Goal: Task Accomplishment & Management: Complete application form

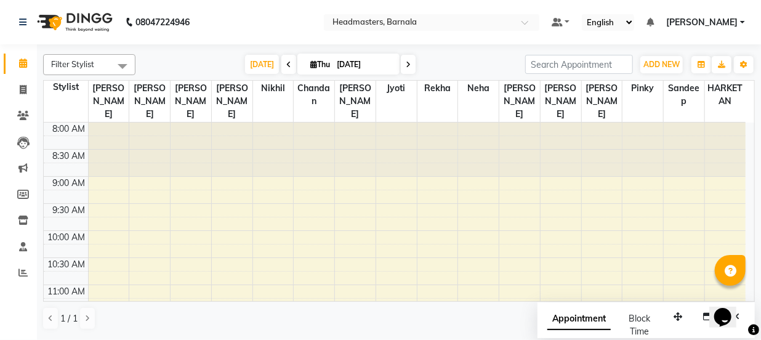
scroll to position [150, 0]
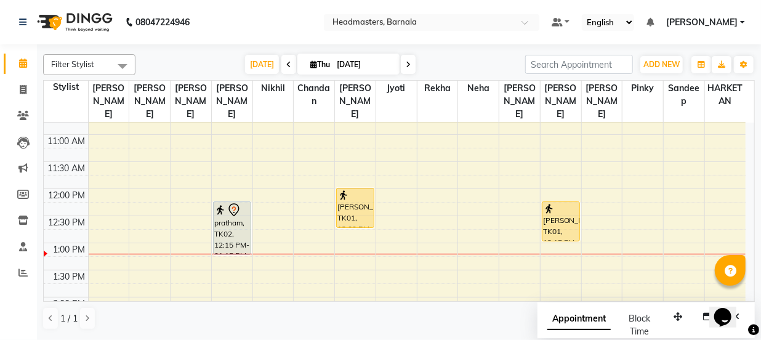
click at [304, 232] on div "8:00 AM 8:30 AM 9:00 AM 9:30 AM 10:00 AM 10:30 AM 11:00 AM 11:30 AM 12:00 PM 12…" at bounding box center [395, 323] width 702 height 703
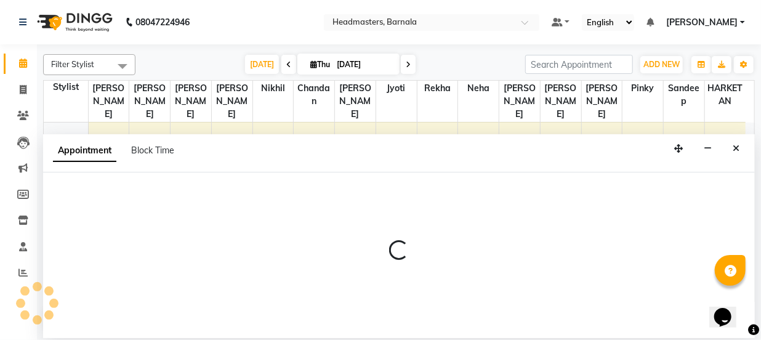
select select "67280"
select select "tentative"
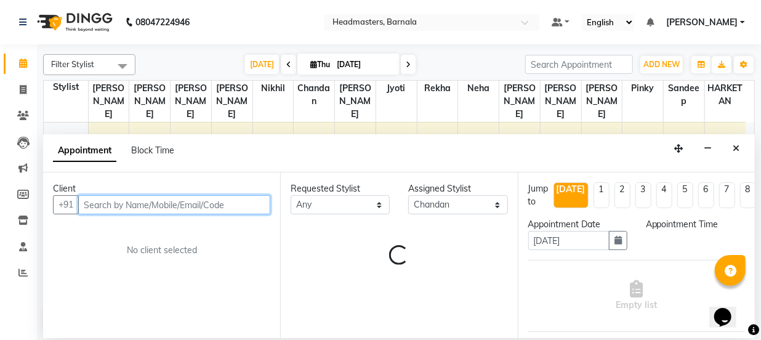
select select "780"
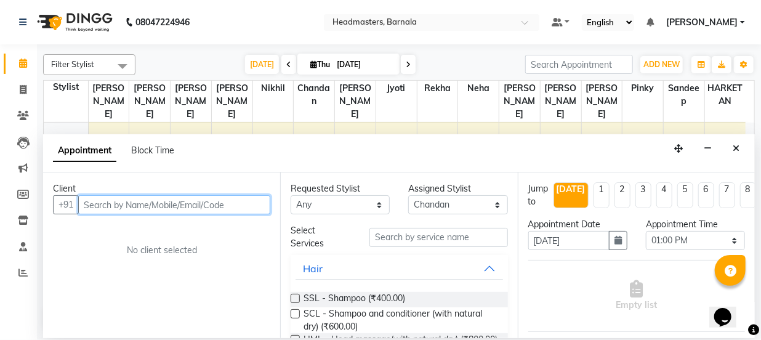
click at [135, 202] on input "text" at bounding box center [174, 204] width 192 height 19
type input "8699016572"
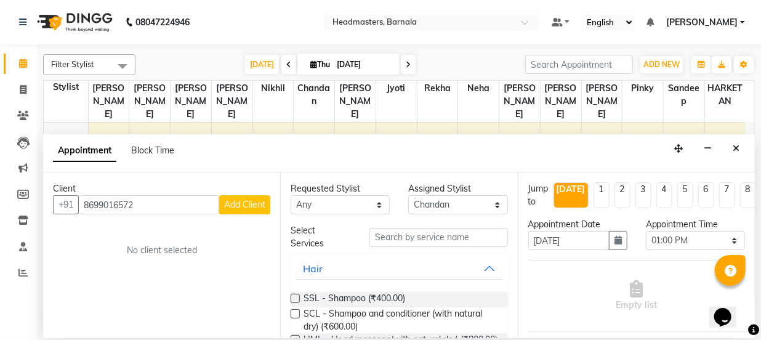
click at [263, 197] on button "Add Client" at bounding box center [244, 204] width 51 height 19
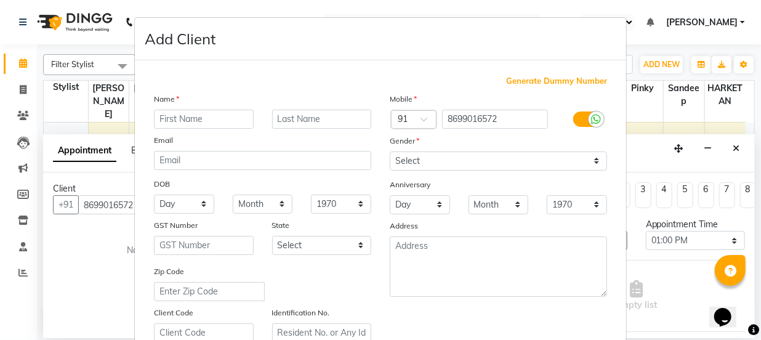
click at [203, 117] on input "text" at bounding box center [204, 119] width 100 height 19
type input "[PERSON_NAME]"
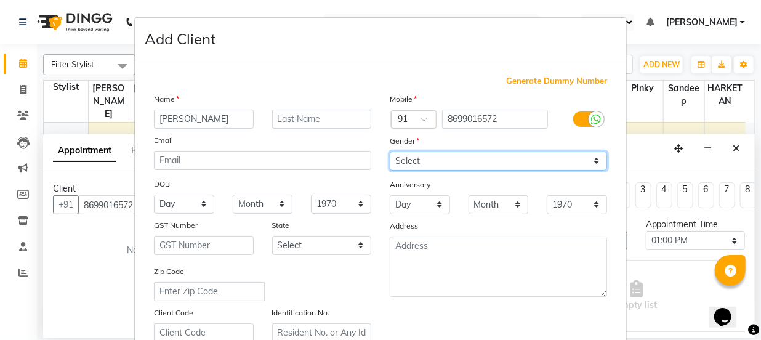
click at [398, 164] on select "Select [DEMOGRAPHIC_DATA] [DEMOGRAPHIC_DATA] Other Prefer Not To Say" at bounding box center [498, 160] width 217 height 19
select select "[DEMOGRAPHIC_DATA]"
click at [390, 151] on select "Select [DEMOGRAPHIC_DATA] [DEMOGRAPHIC_DATA] Other Prefer Not To Say" at bounding box center [498, 160] width 217 height 19
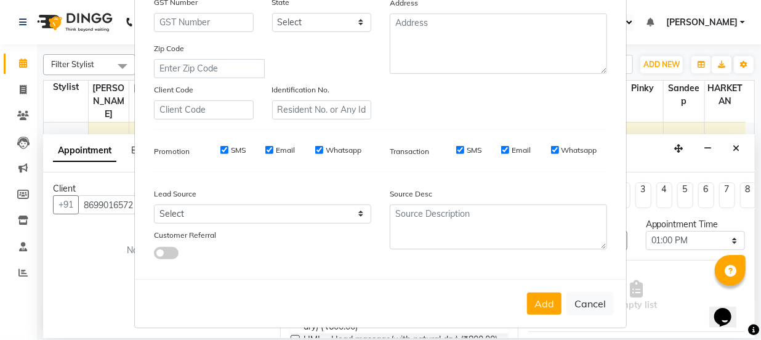
scroll to position [232, 0]
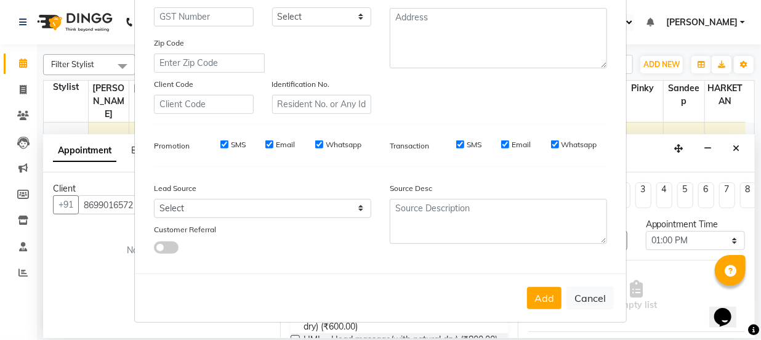
click at [539, 304] on button "Add" at bounding box center [544, 298] width 34 height 22
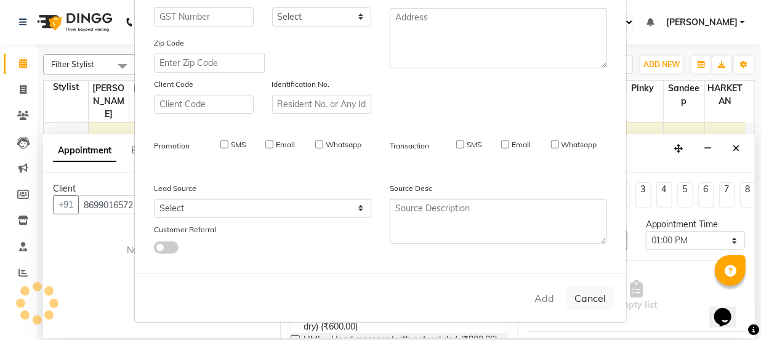
select select
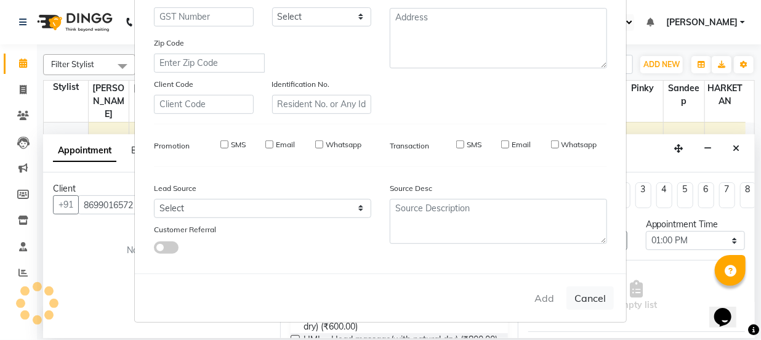
select select
checkbox input "false"
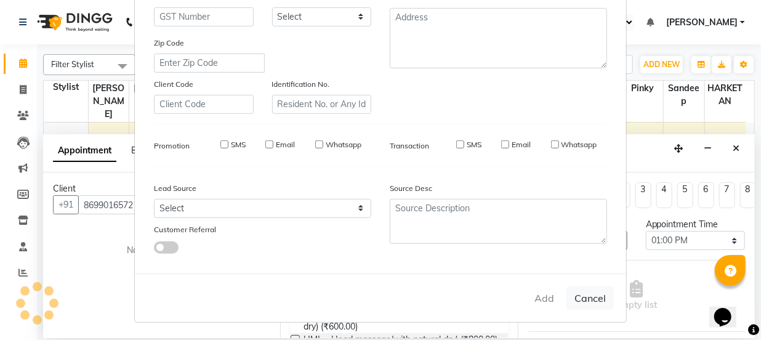
checkbox input "false"
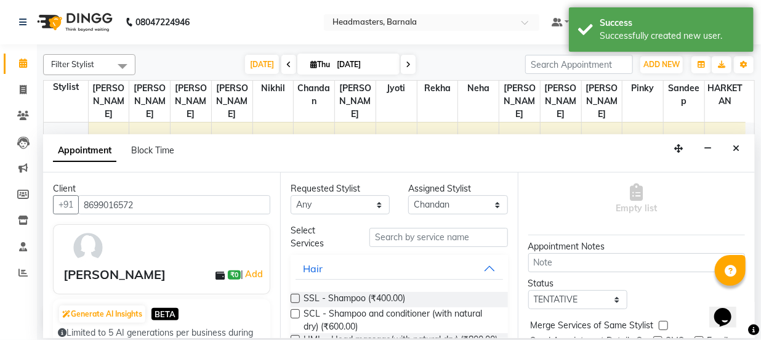
scroll to position [74, 0]
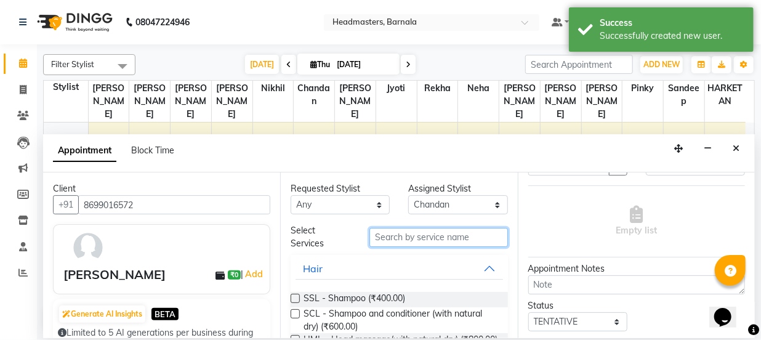
click at [425, 238] on input "text" at bounding box center [438, 237] width 138 height 19
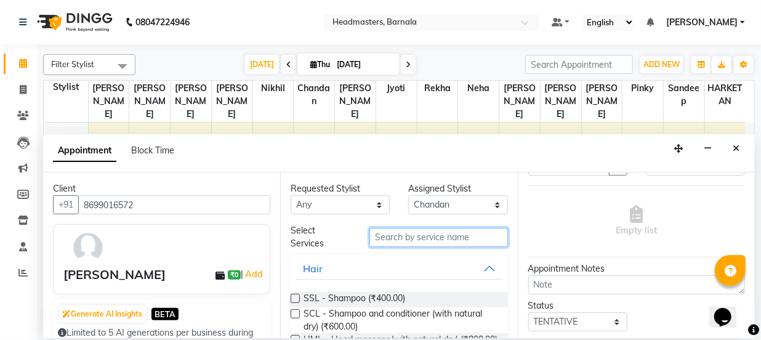
click at [425, 239] on input "text" at bounding box center [438, 237] width 138 height 19
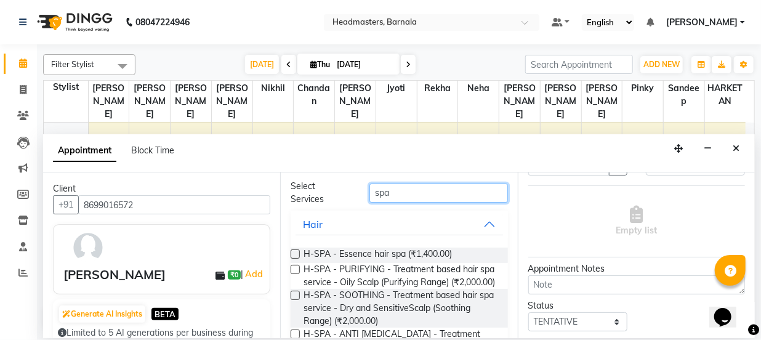
scroll to position [67, 0]
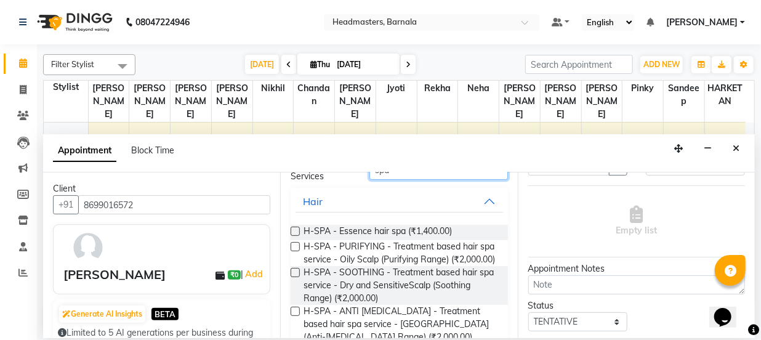
type input "spa"
click at [299, 277] on label at bounding box center [295, 272] width 9 height 9
click at [299, 278] on input "checkbox" at bounding box center [295, 274] width 8 height 8
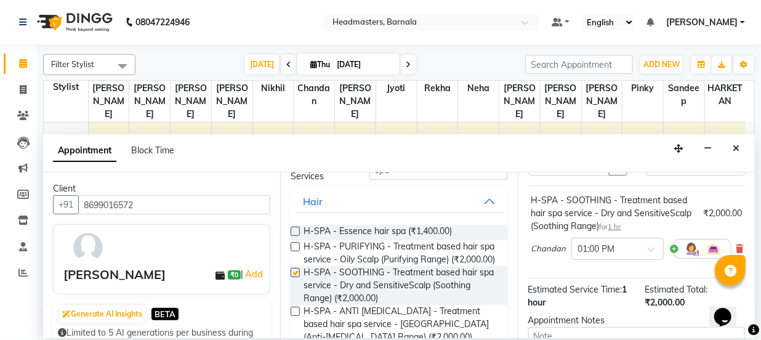
checkbox input "false"
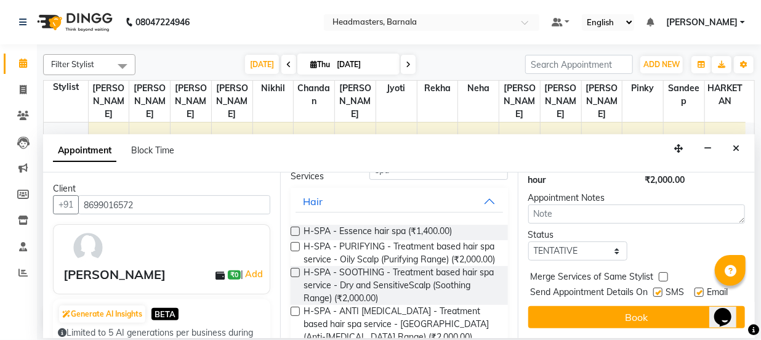
scroll to position [215, 0]
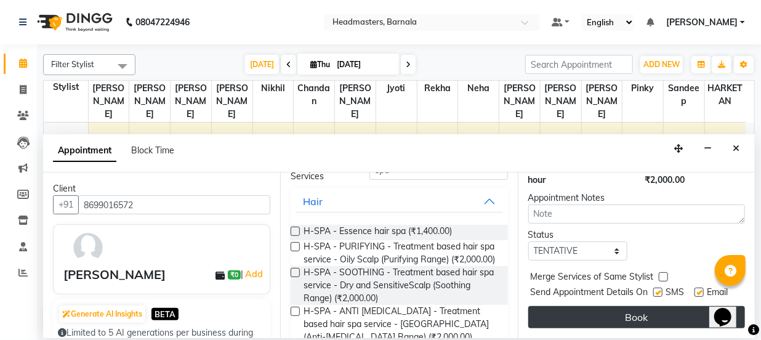
click at [654, 310] on button "Book" at bounding box center [636, 317] width 217 height 22
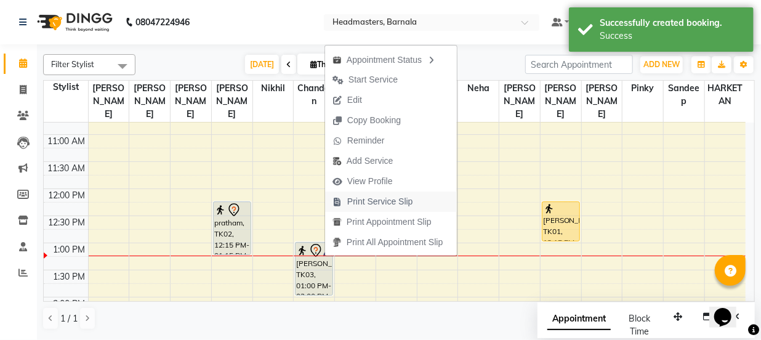
click at [394, 205] on span "Print Service Slip" at bounding box center [380, 201] width 66 height 13
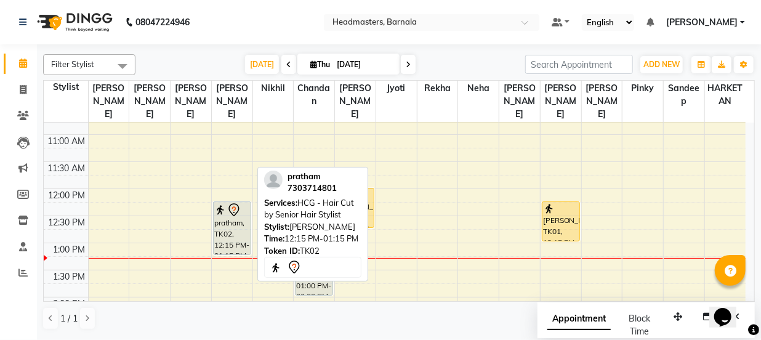
click at [226, 214] on div "pratham, TK02, 12:15 PM-01:15 PM, HCG - Hair Cut by Senior Hair Stylist" at bounding box center [232, 228] width 37 height 52
click at [228, 217] on div "pratham, TK02, 12:15 PM-01:15 PM, HCG - Hair Cut by Senior Hair Stylist" at bounding box center [232, 228] width 37 height 52
select select "7"
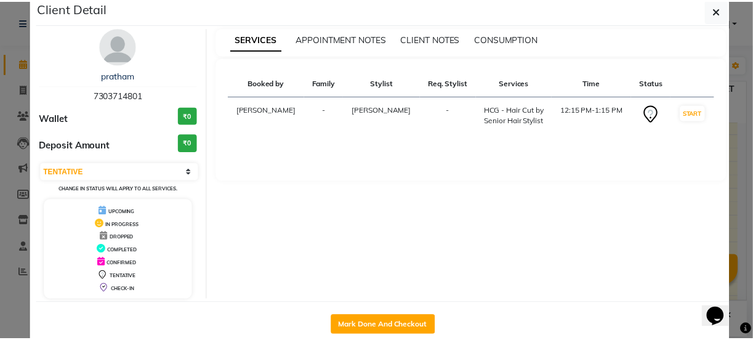
scroll to position [44, 0]
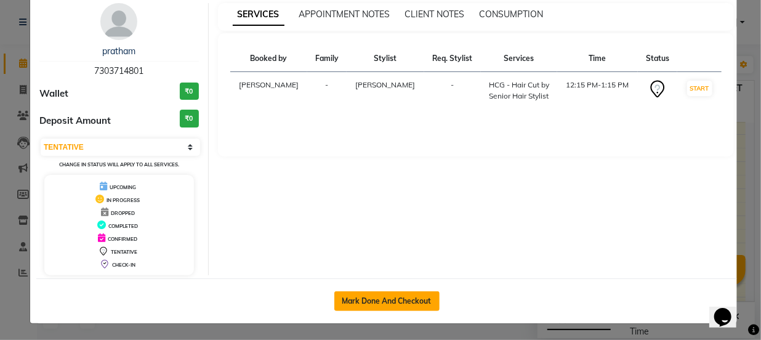
click at [364, 306] on button "Mark Done And Checkout" at bounding box center [386, 301] width 105 height 20
select select "service"
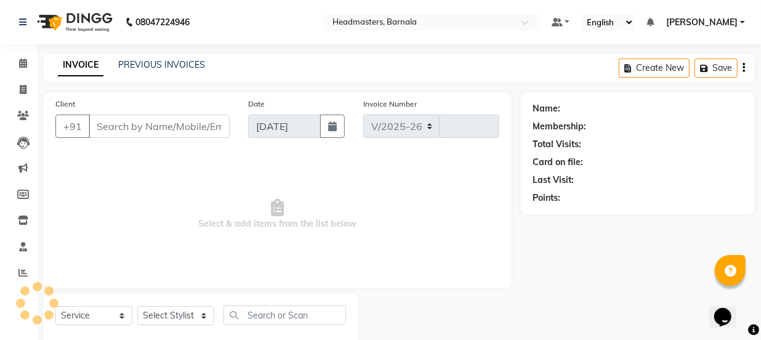
select select "7526"
type input "4152"
type input "7303714801"
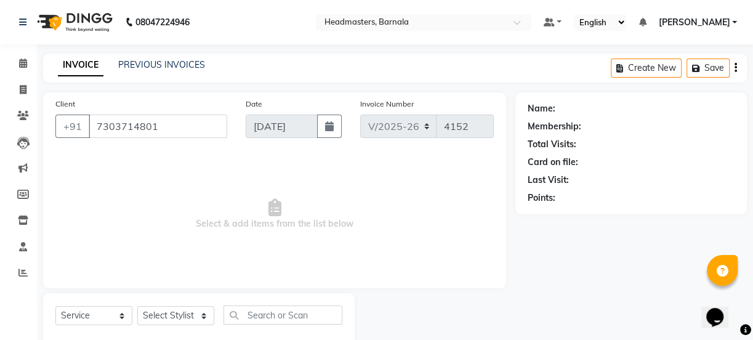
select select "67277"
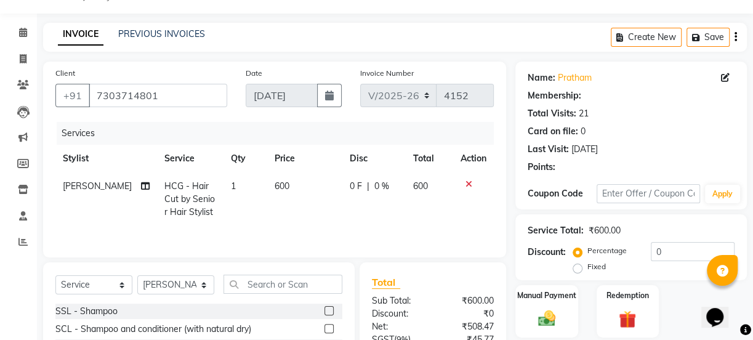
scroll to position [154, 0]
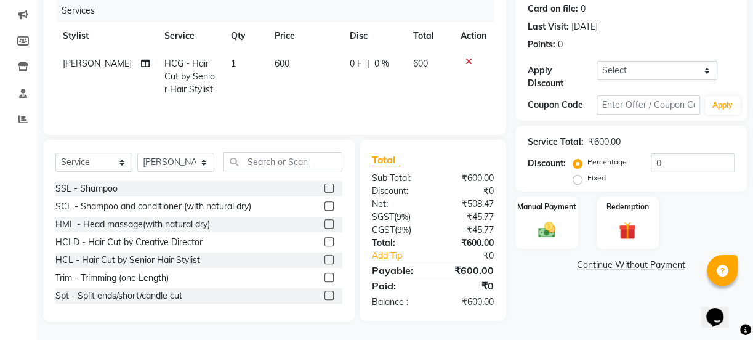
click at [587, 179] on label "Fixed" at bounding box center [596, 177] width 18 height 11
click at [576, 179] on input "Fixed" at bounding box center [579, 178] width 9 height 9
radio input "true"
drag, startPoint x: 685, startPoint y: 167, endPoint x: 517, endPoint y: 179, distance: 168.5
click at [523, 179] on div "Service Total: ₹600.00 Discount: Percentage Fixed 0" at bounding box center [630, 159] width 231 height 66
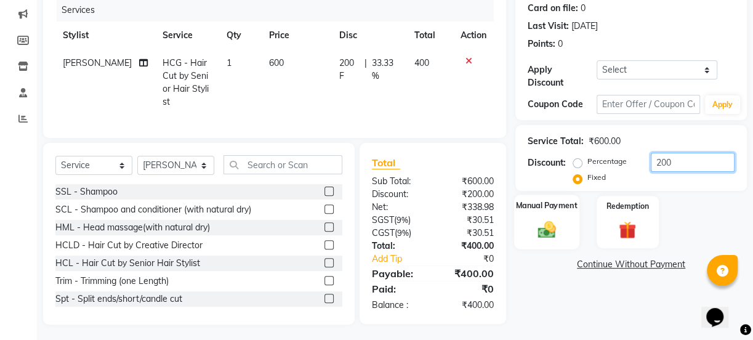
type input "200"
click at [517, 206] on label "Manual Payment" at bounding box center [547, 205] width 62 height 12
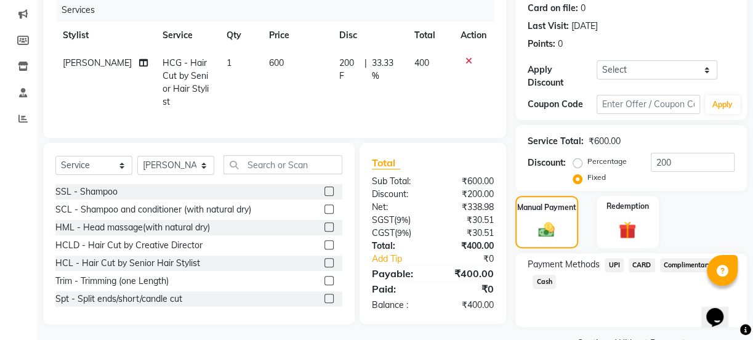
click at [617, 263] on span "UPI" at bounding box center [613, 265] width 19 height 14
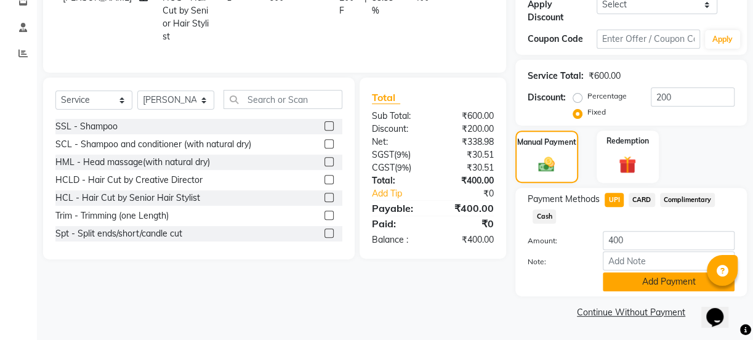
click at [667, 287] on button "Add Payment" at bounding box center [669, 281] width 132 height 19
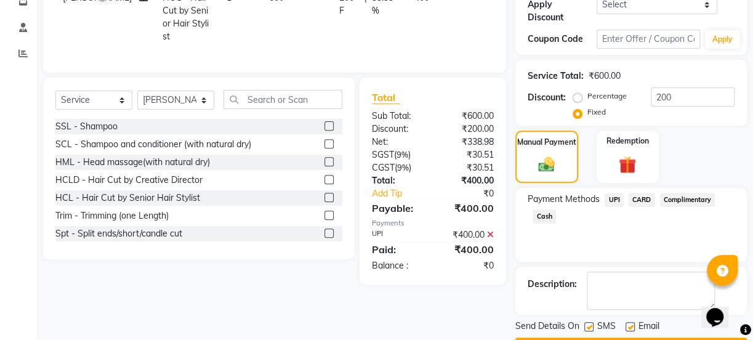
scroll to position [253, 0]
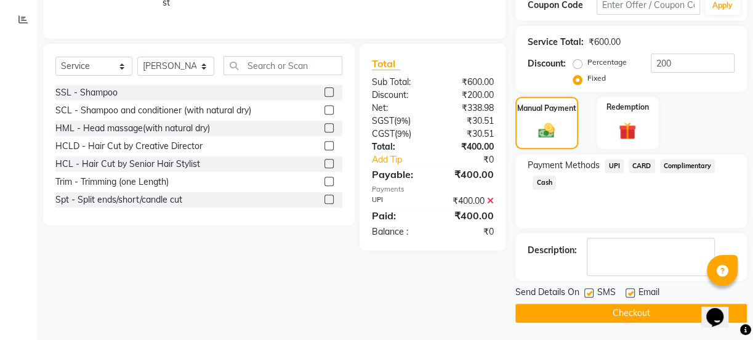
click at [617, 311] on button "Checkout" at bounding box center [630, 312] width 231 height 19
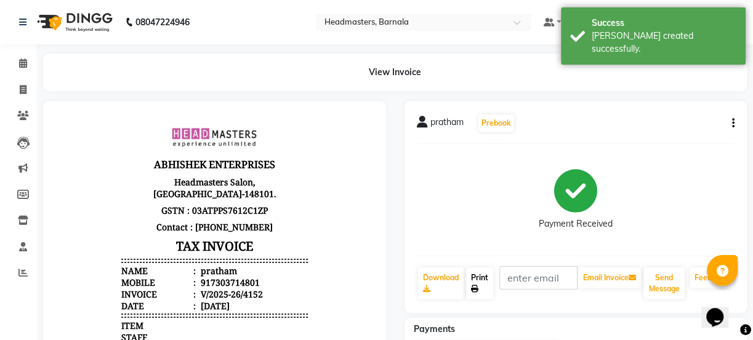
click at [478, 283] on link "Print" at bounding box center [479, 283] width 27 height 32
